Goal: Navigation & Orientation: Find specific page/section

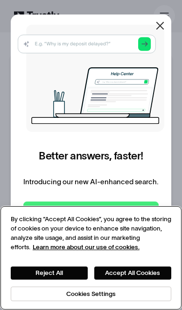
click at [146, 273] on button "Accept All Cookies" at bounding box center [132, 273] width 77 height 14
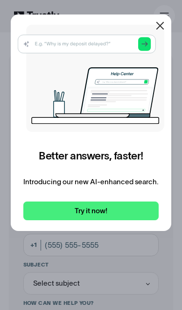
click at [160, 21] on icon at bounding box center [160, 25] width 11 height 11
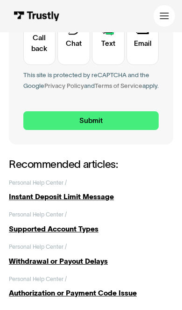
scroll to position [388, 0]
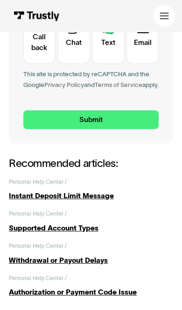
click at [33, 232] on div "Supported Account Types" at bounding box center [73, 228] width 128 height 11
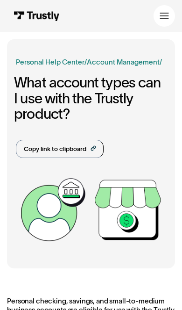
click at [160, 21] on div at bounding box center [164, 15] width 9 height 9
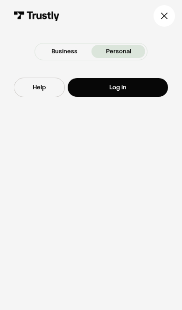
click at [143, 89] on link "Log in" at bounding box center [118, 87] width 100 height 19
